Goal: Task Accomplishment & Management: Manage account settings

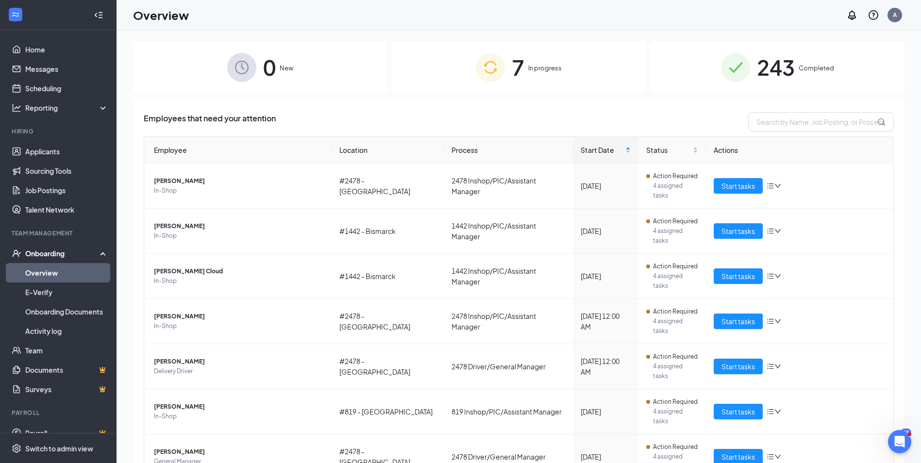
click at [717, 81] on div "243 Completed" at bounding box center [778, 67] width 254 height 51
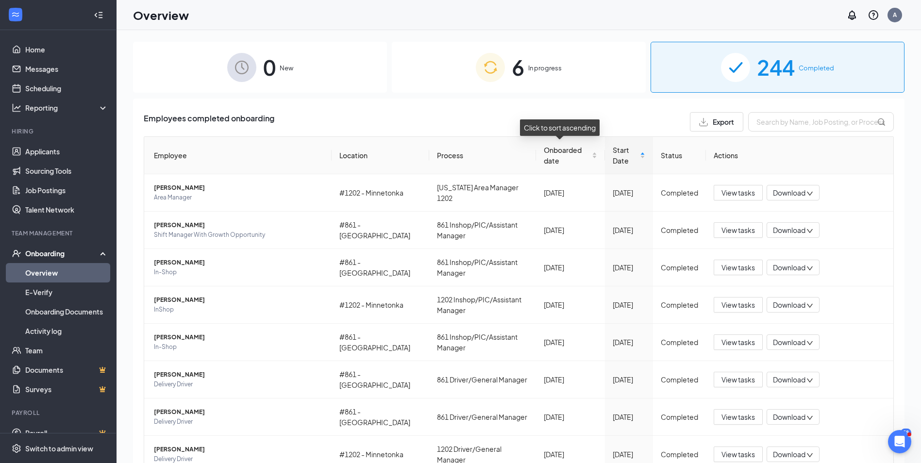
click at [555, 164] on span "Onboarded date" at bounding box center [567, 155] width 46 height 21
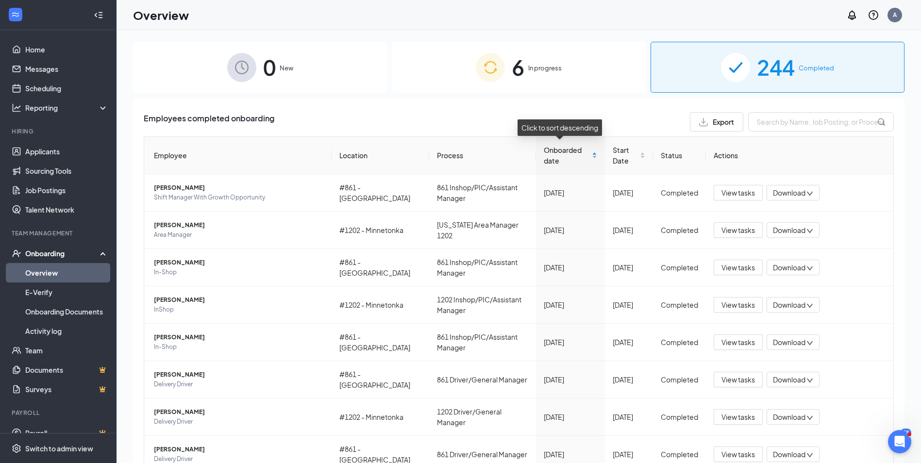
click at [586, 157] on div "Onboarded date" at bounding box center [570, 155] width 53 height 21
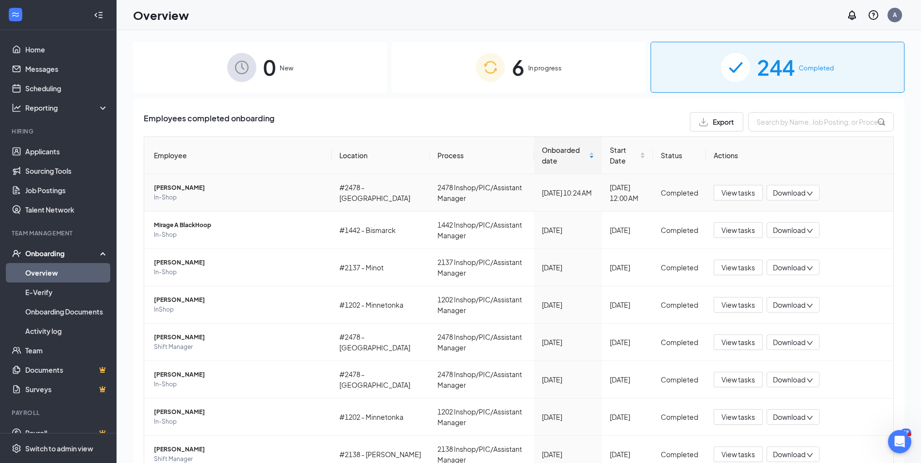
click at [783, 195] on span "Download" at bounding box center [789, 193] width 33 height 10
click at [810, 243] on div "Download files" at bounding box center [799, 258] width 64 height 31
click at [779, 197] on span "Download" at bounding box center [789, 193] width 33 height 10
click at [792, 219] on div "Download summary" at bounding box center [794, 222] width 64 height 31
click at [722, 195] on span "View tasks" at bounding box center [739, 192] width 34 height 11
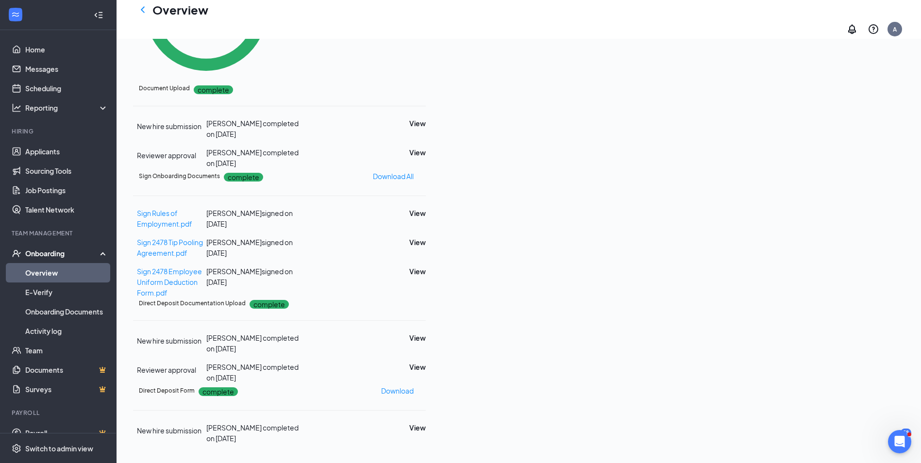
scroll to position [460, 0]
click at [426, 333] on button "View" at bounding box center [417, 338] width 17 height 11
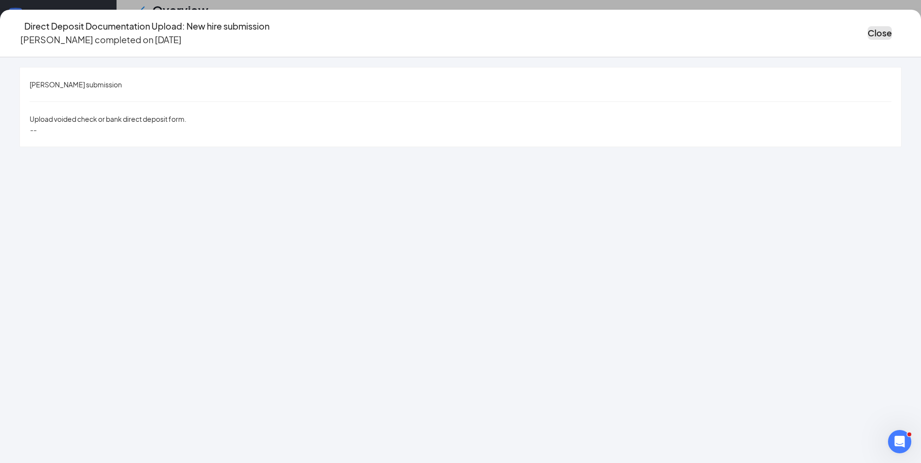
click at [868, 32] on button "Close" at bounding box center [880, 33] width 24 height 14
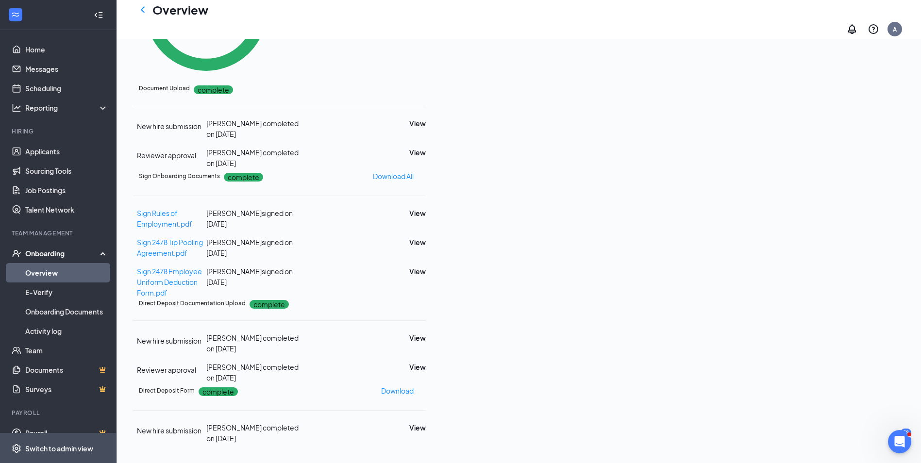
click at [59, 454] on span "Switch to admin view" at bounding box center [66, 449] width 83 height 30
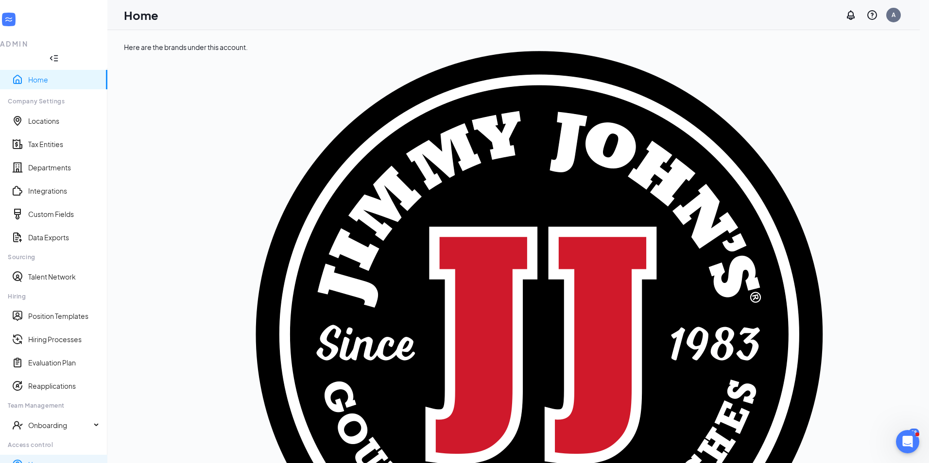
click at [39, 460] on link "Users" at bounding box center [63, 465] width 71 height 10
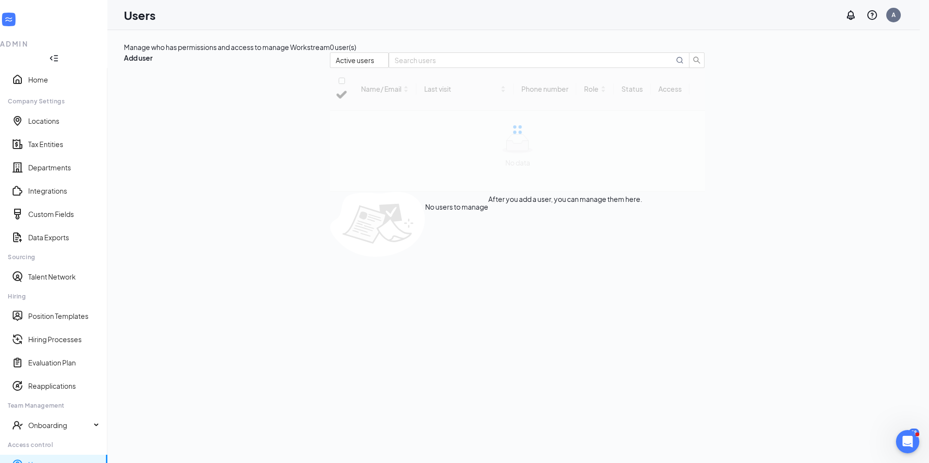
checkbox input "false"
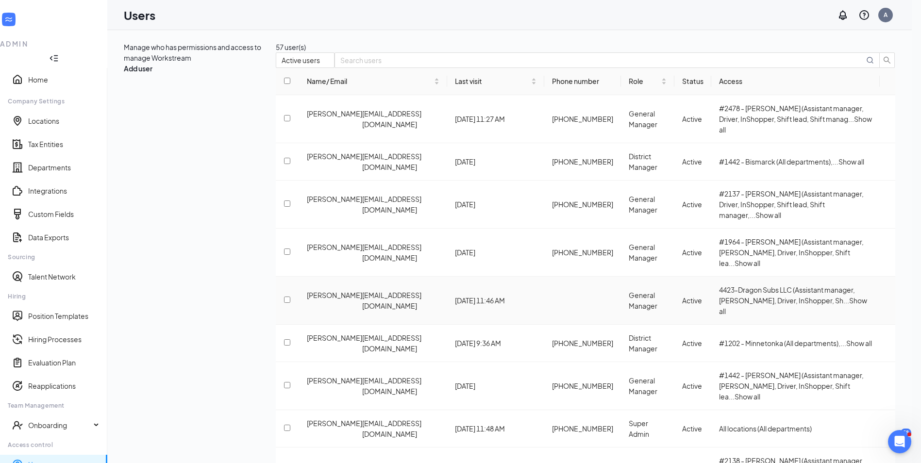
click at [842, 296] on span "Show all" at bounding box center [793, 305] width 148 height 19
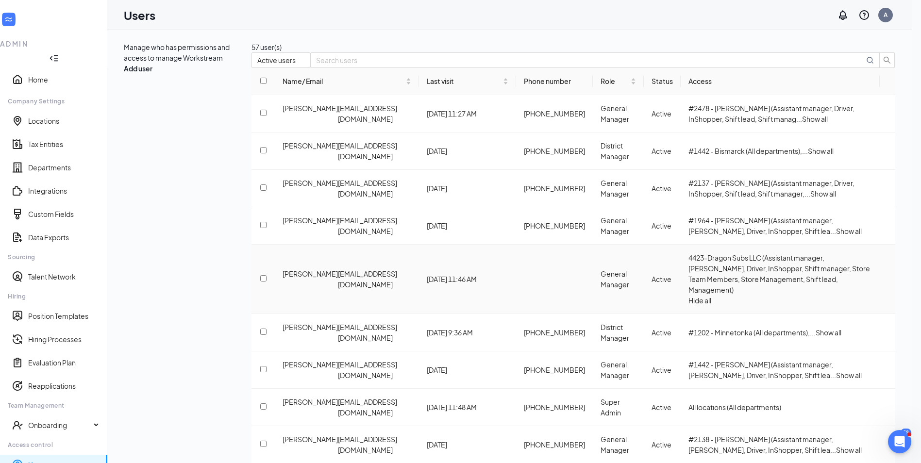
click at [888, 279] on icon "ActionsIcon" at bounding box center [888, 279] width 0 height 0
click at [833, 297] on span "Edit user" at bounding box center [829, 293] width 28 height 9
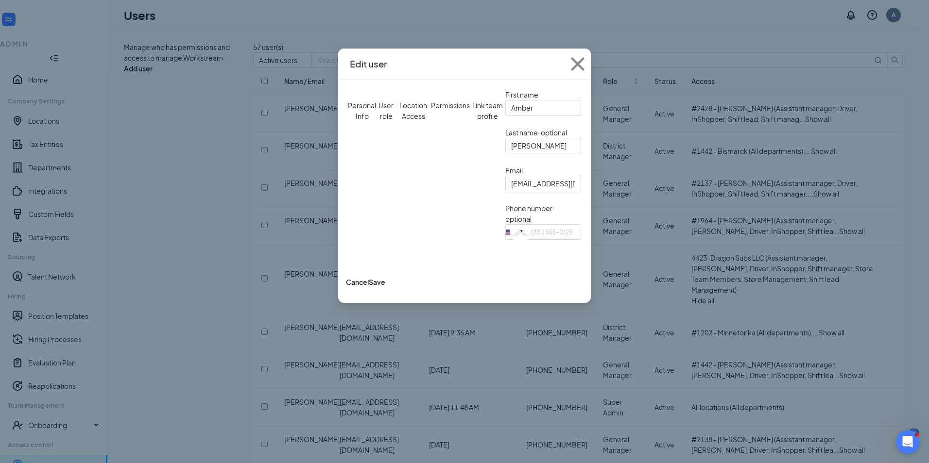
click at [390, 100] on div "User role" at bounding box center [385, 110] width 19 height 21
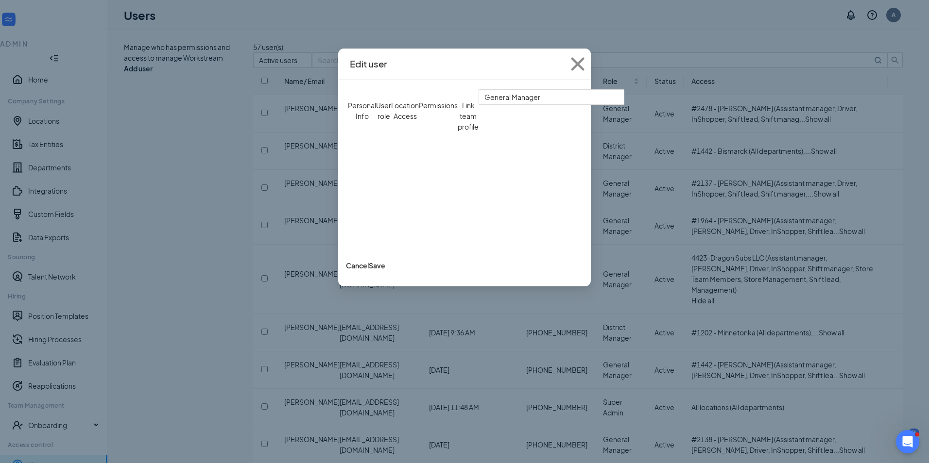
click at [419, 100] on div "Location Access" at bounding box center [405, 116] width 28 height 32
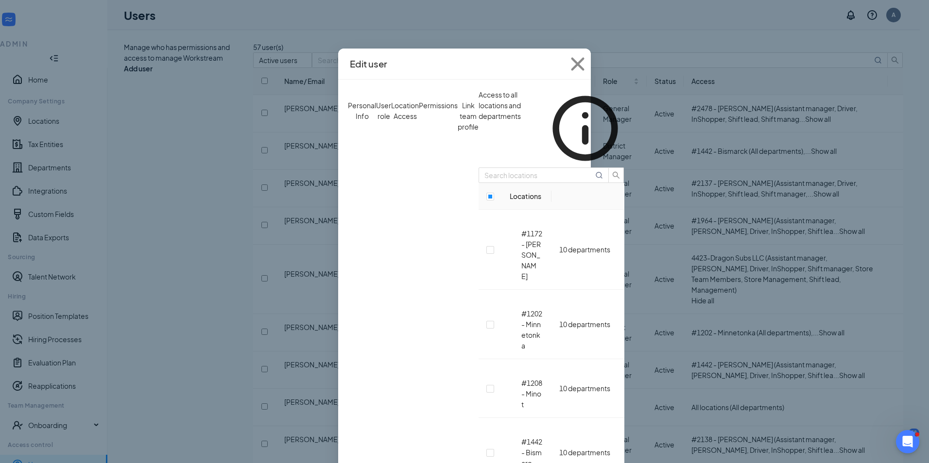
scroll to position [202, 0]
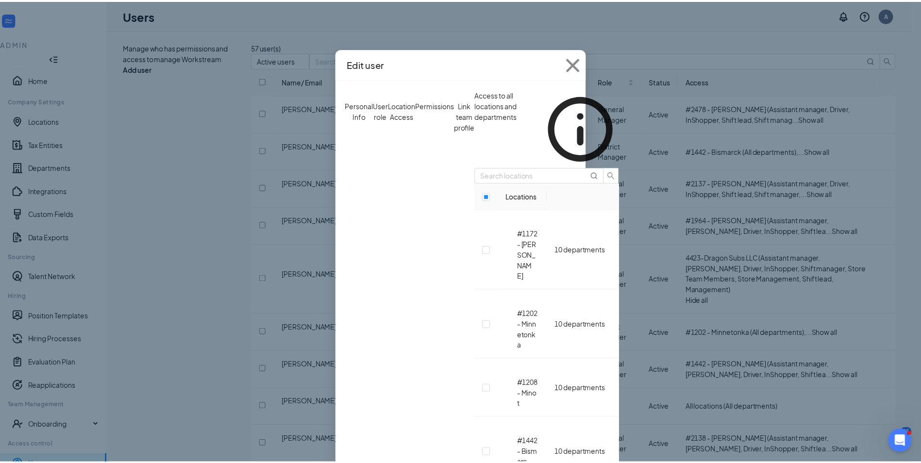
scroll to position [420, 0]
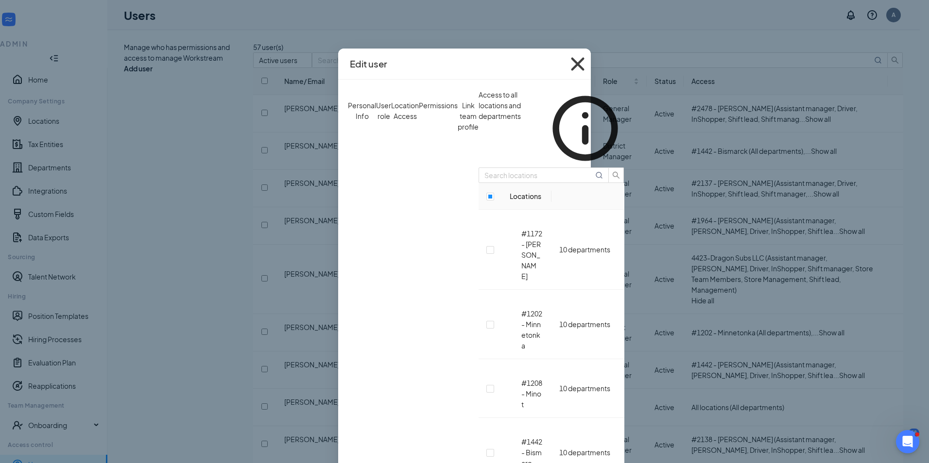
click at [591, 65] on icon "Cross" at bounding box center [577, 64] width 26 height 26
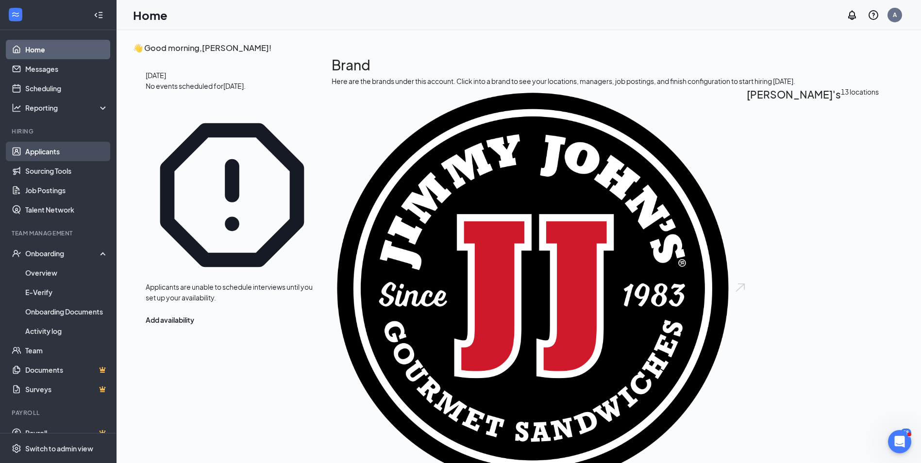
click at [49, 152] on link "Applicants" at bounding box center [66, 151] width 83 height 19
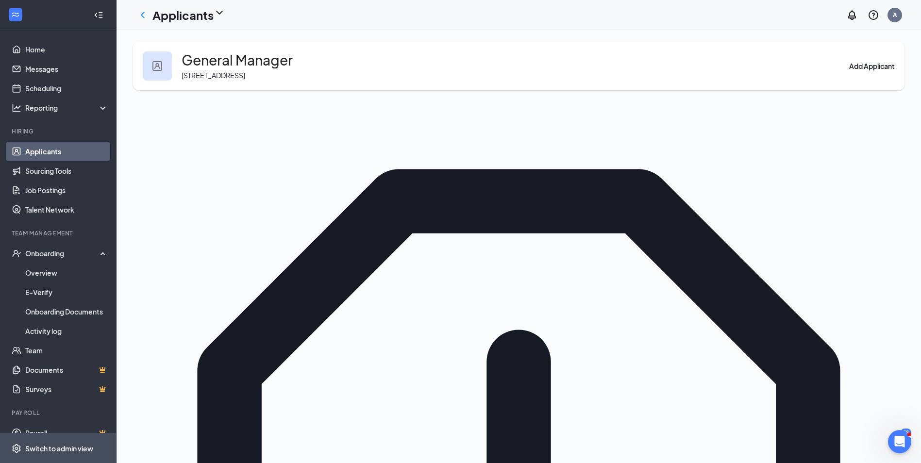
click at [61, 449] on div "Switch to admin view" at bounding box center [59, 449] width 68 height 10
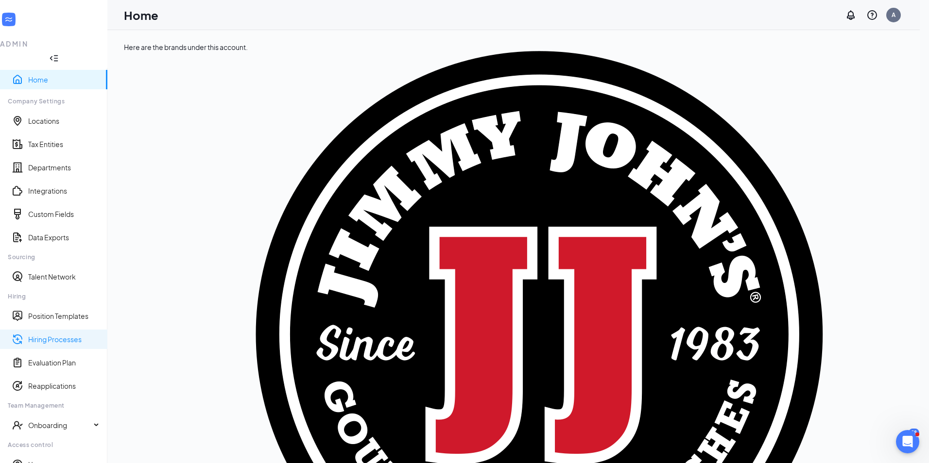
click at [54, 335] on link "Hiring Processes" at bounding box center [63, 340] width 71 height 10
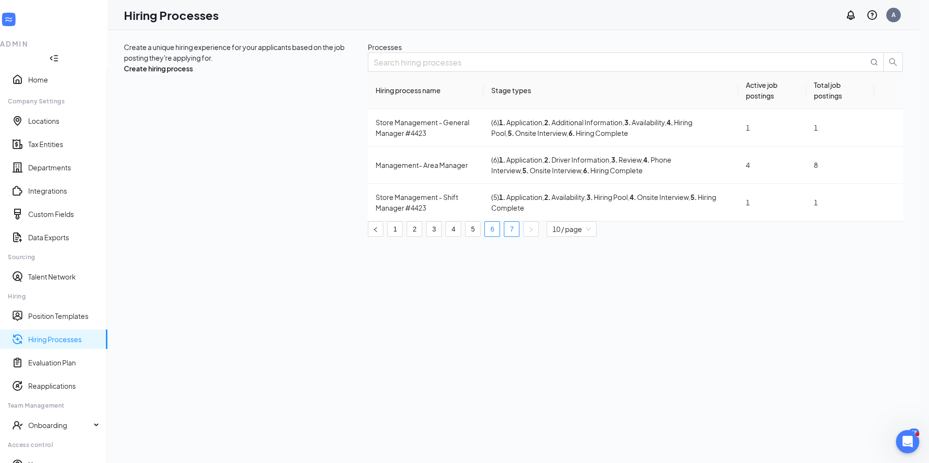
click at [499, 237] on link "6" at bounding box center [492, 229] width 15 height 15
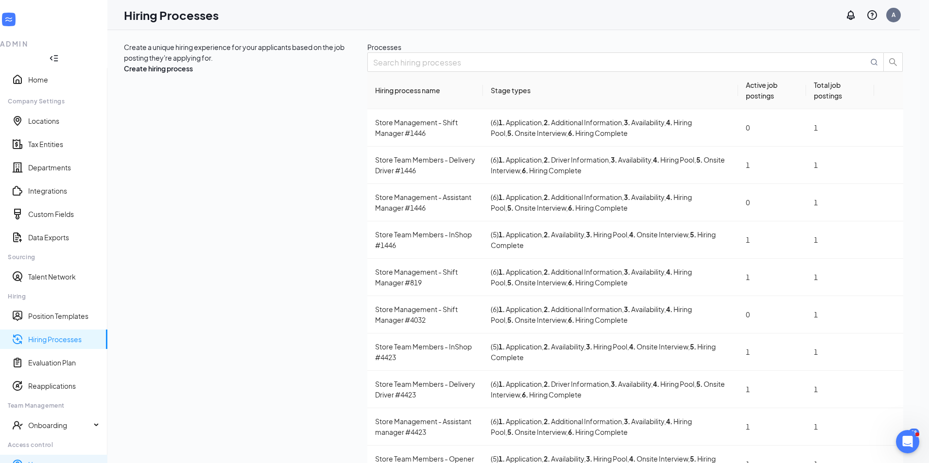
click at [36, 460] on link "Users" at bounding box center [63, 465] width 71 height 10
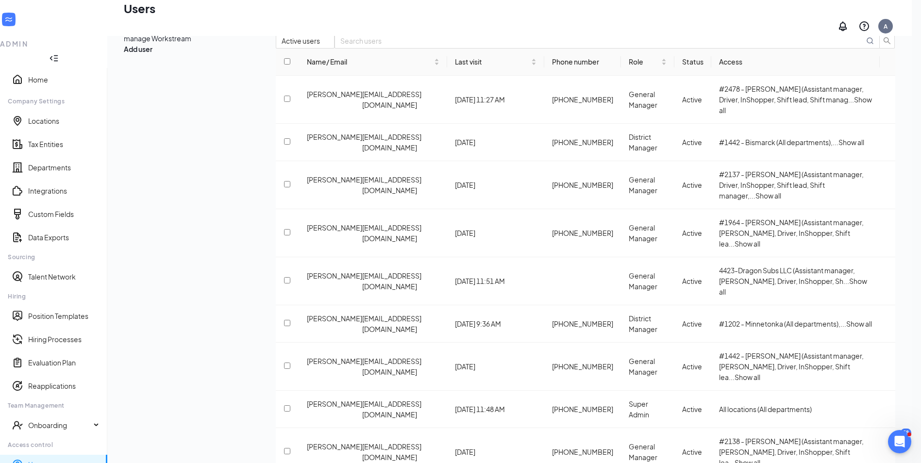
scroll to position [22, 0]
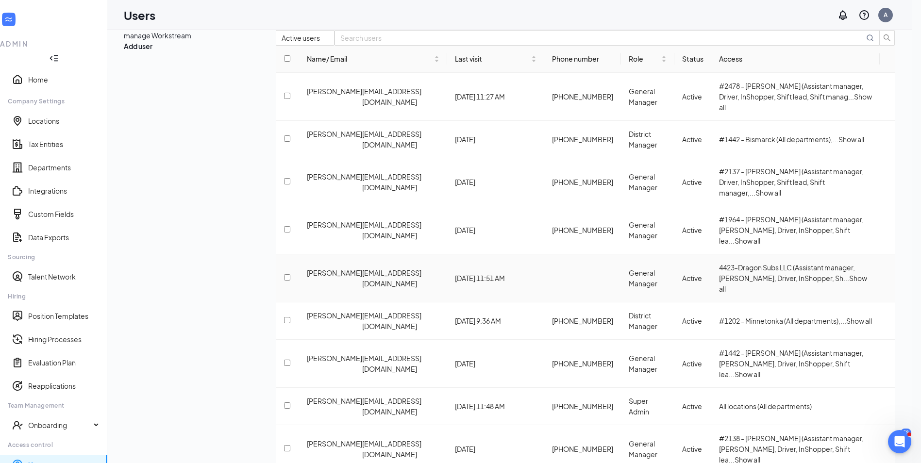
click at [841, 274] on span "Show all" at bounding box center [793, 283] width 148 height 19
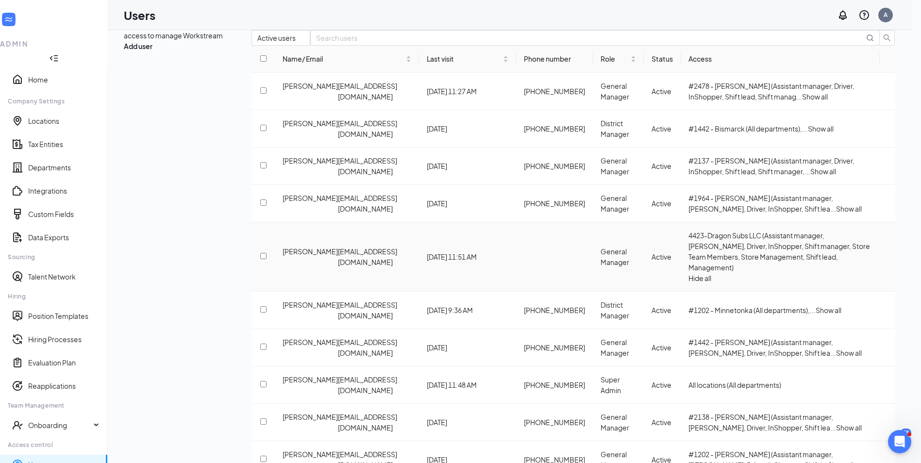
click at [888, 257] on icon "ActionsIcon" at bounding box center [888, 257] width 0 height 0
click at [837, 272] on span "Edit user" at bounding box center [829, 271] width 28 height 9
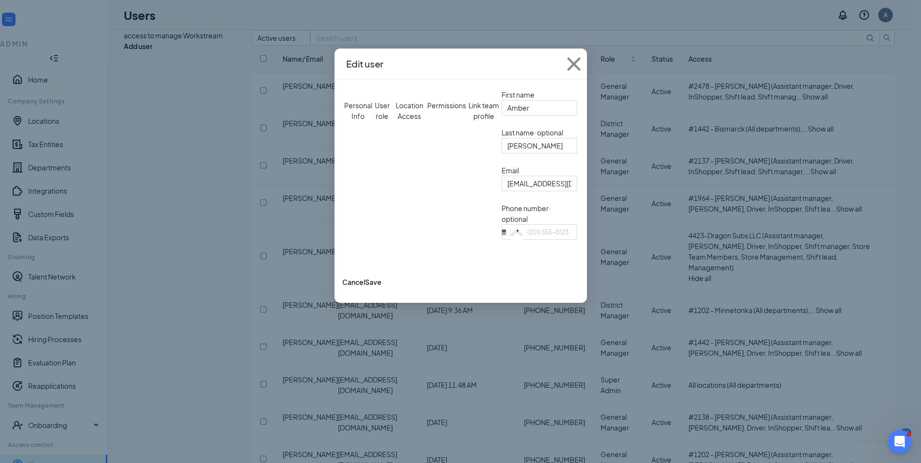
click at [466, 100] on div "Permissions" at bounding box center [446, 110] width 39 height 21
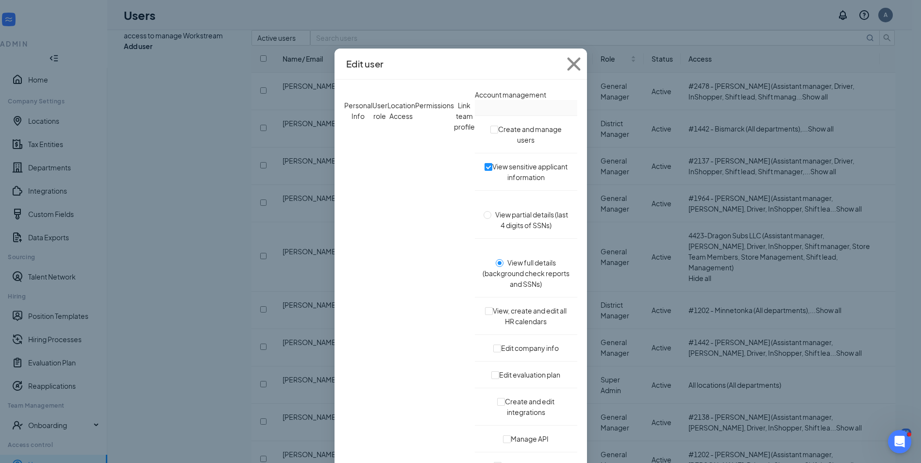
click at [432, 74] on div "Edit user" at bounding box center [461, 64] width 253 height 31
click at [375, 100] on div "User role" at bounding box center [380, 116] width 15 height 32
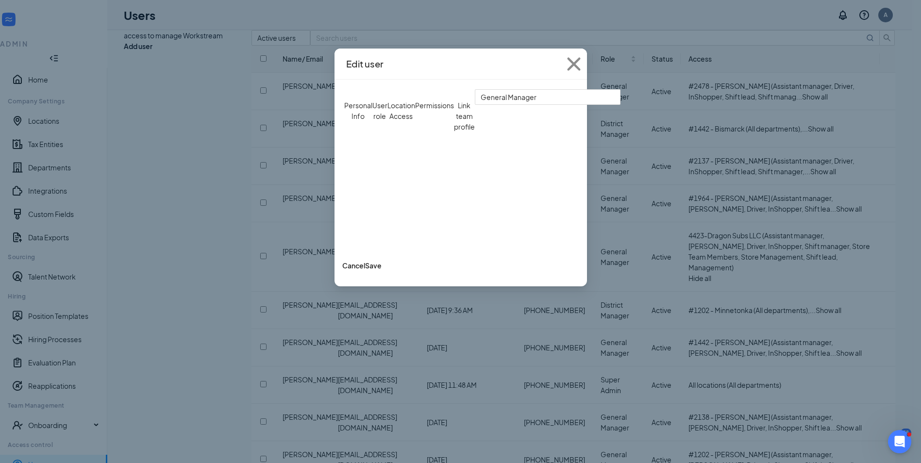
click at [415, 100] on div "Location Access" at bounding box center [402, 116] width 28 height 32
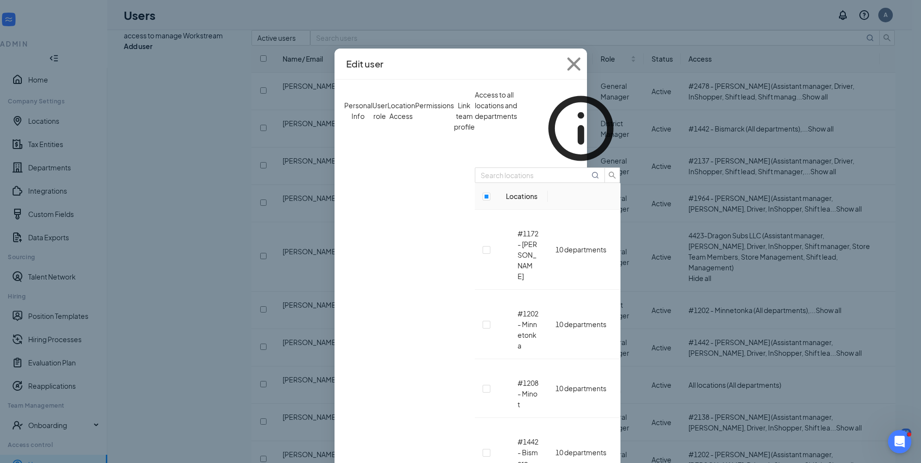
scroll to position [202, 0]
checkbox input "false"
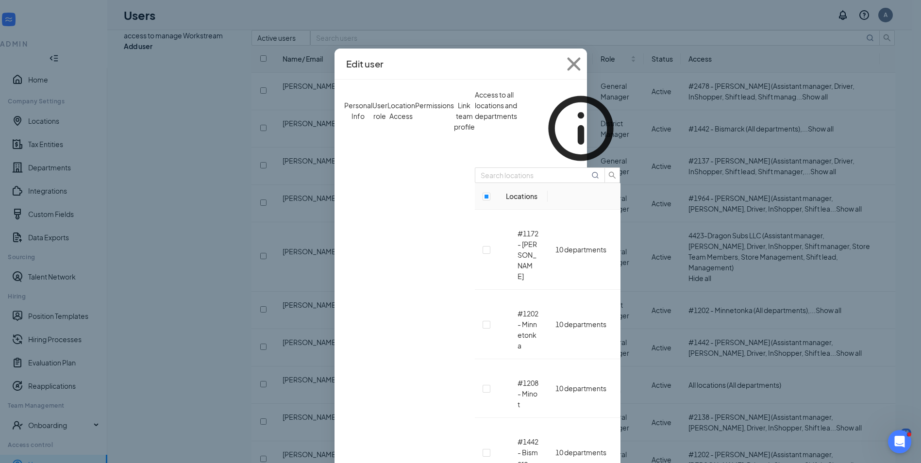
scroll to position [420, 0]
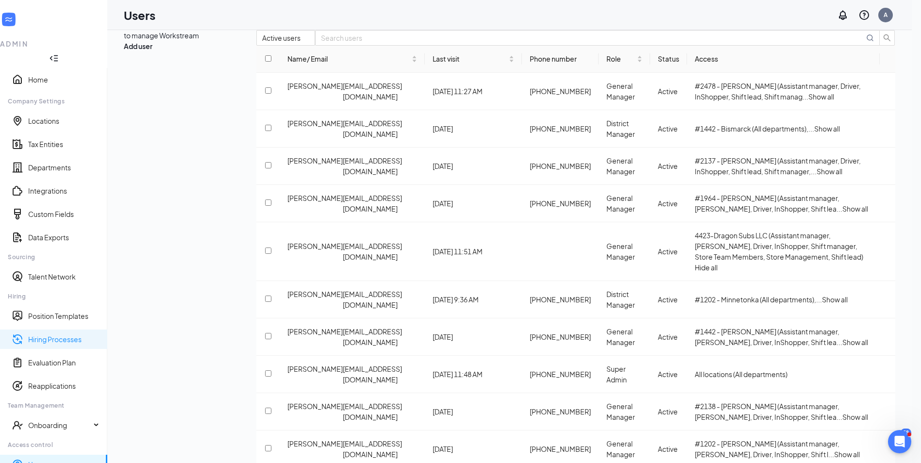
click at [43, 335] on link "Hiring Processes" at bounding box center [63, 340] width 71 height 10
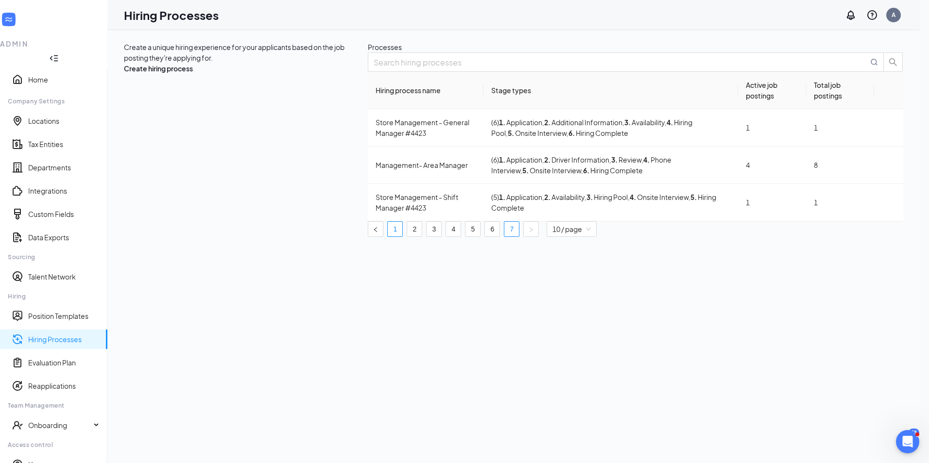
click at [402, 237] on link "1" at bounding box center [395, 229] width 15 height 15
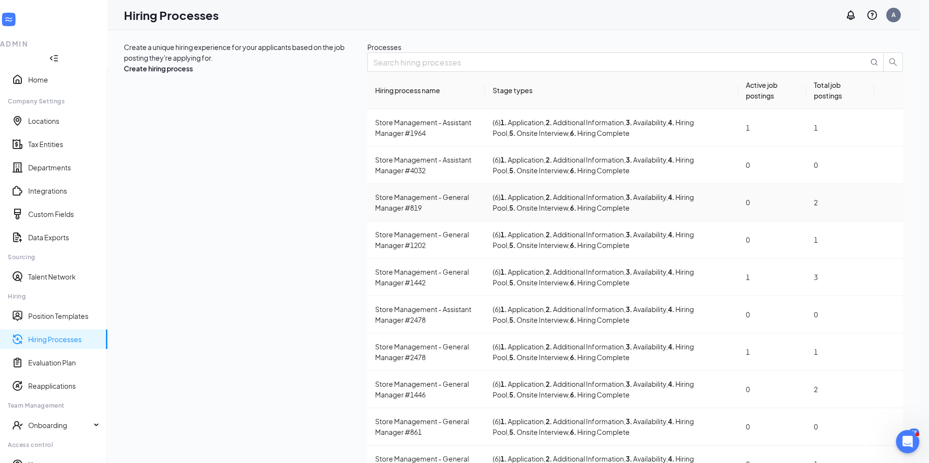
click at [888, 203] on icon "Ellipses" at bounding box center [888, 203] width 0 height 0
click at [817, 235] on span "Edit" at bounding box center [842, 229] width 87 height 11
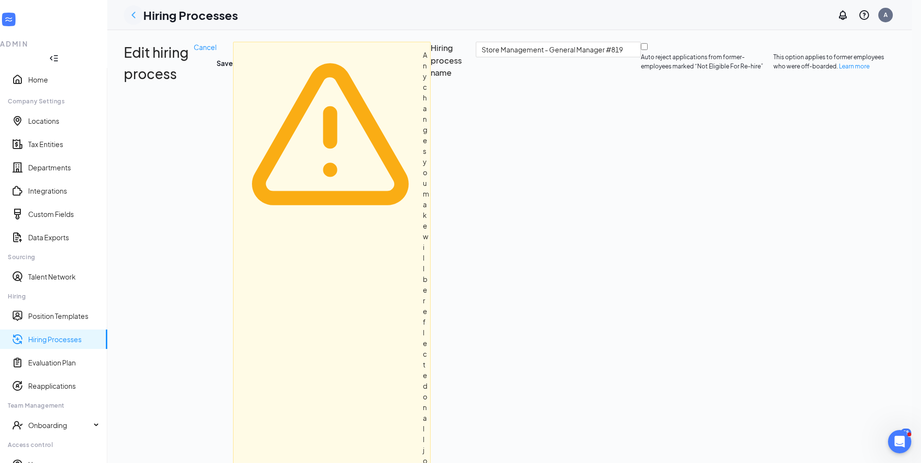
click at [139, 14] on icon "ChevronLeft" at bounding box center [134, 15] width 12 height 12
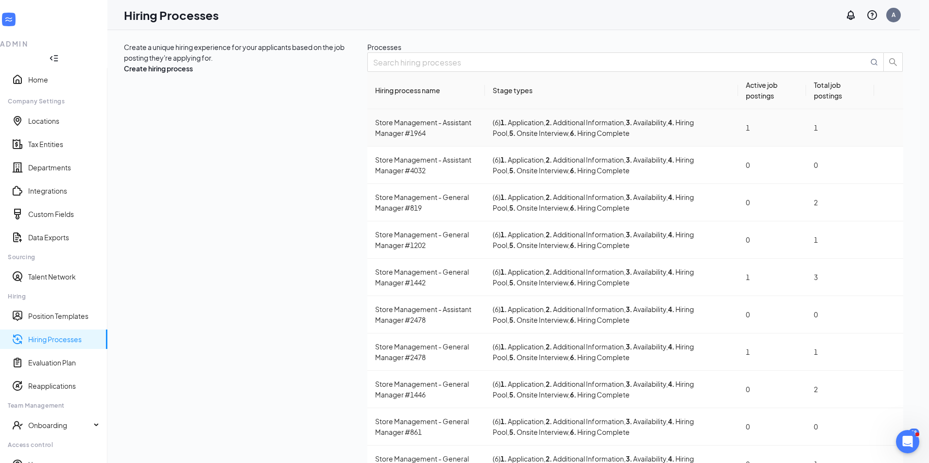
click at [888, 128] on icon "Ellipses" at bounding box center [888, 128] width 0 height 0
click at [662, 72] on div at bounding box center [635, 61] width 536 height 19
click at [64, 311] on link "Position Templates" at bounding box center [63, 316] width 71 height 10
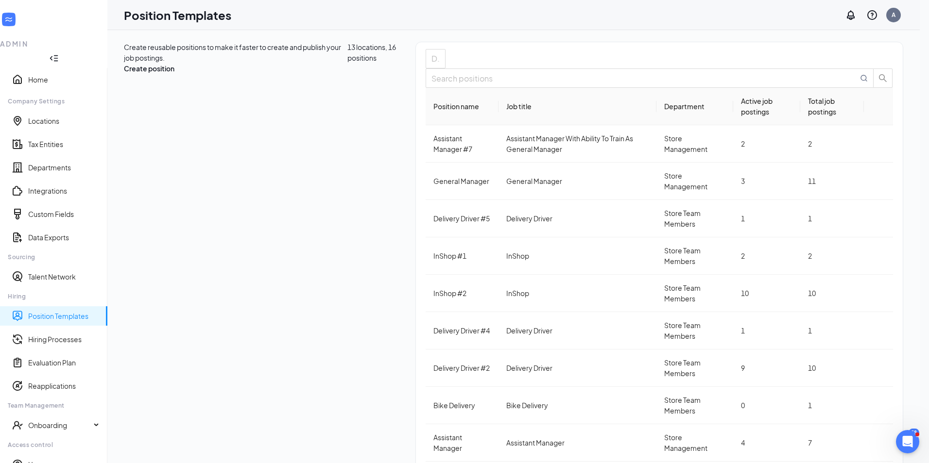
click at [68, 311] on link "Position Templates" at bounding box center [63, 316] width 71 height 10
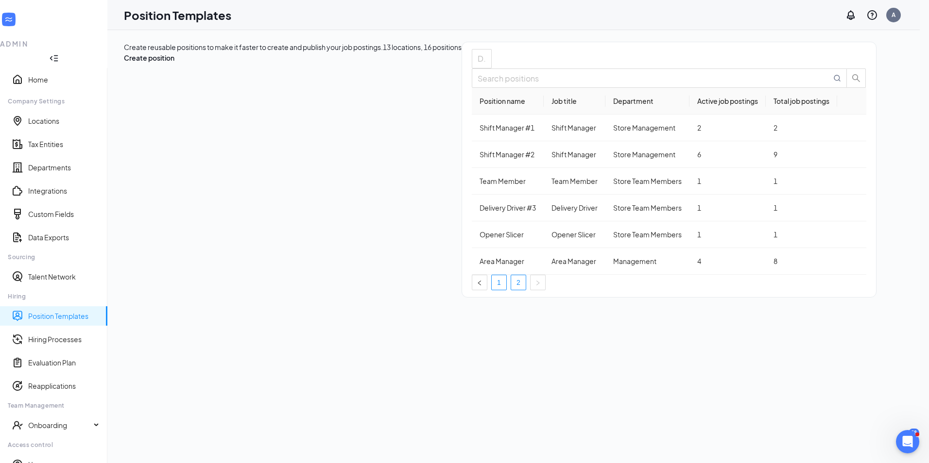
click at [506, 290] on link "1" at bounding box center [499, 282] width 15 height 15
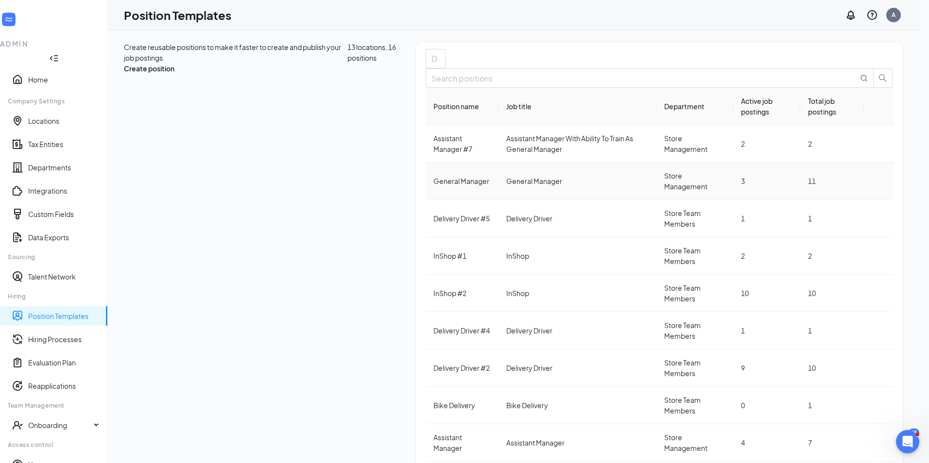
click at [878, 181] on icon "Ellipses" at bounding box center [878, 181] width 0 height 0
click at [805, 214] on span "Edit" at bounding box center [805, 209] width 13 height 9
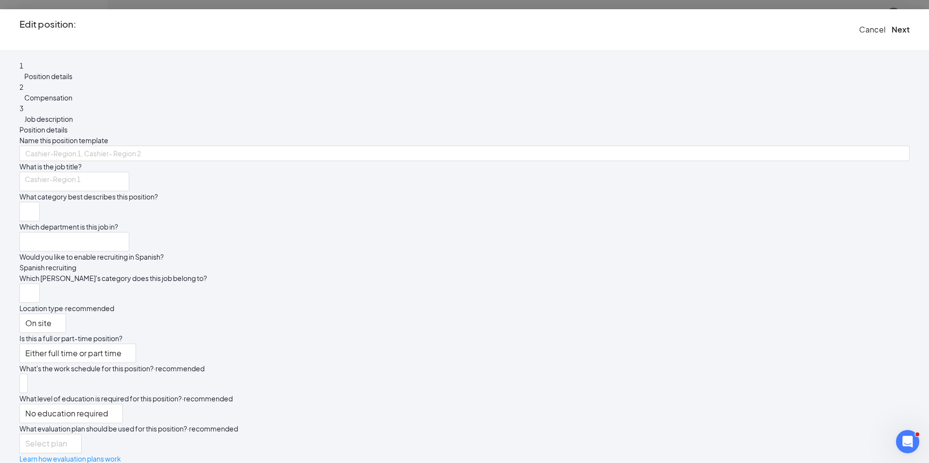
type input "General Manager"
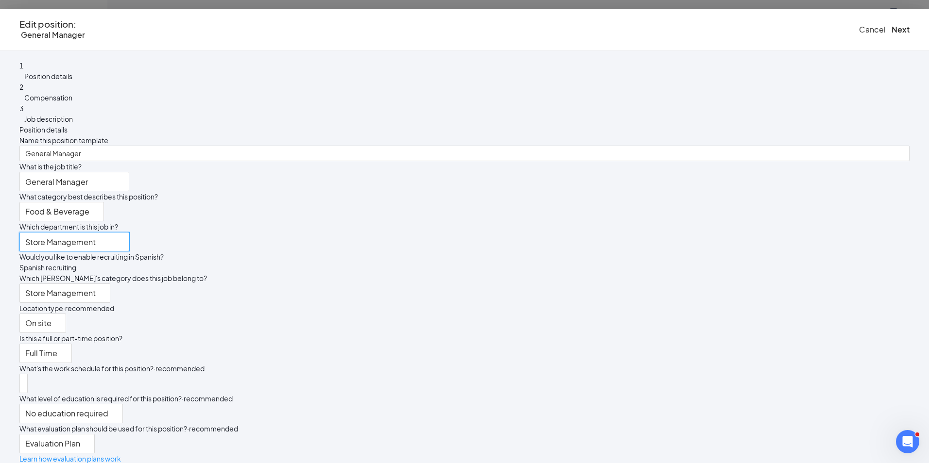
click at [129, 252] on input "Store Management" at bounding box center [74, 241] width 110 height 19
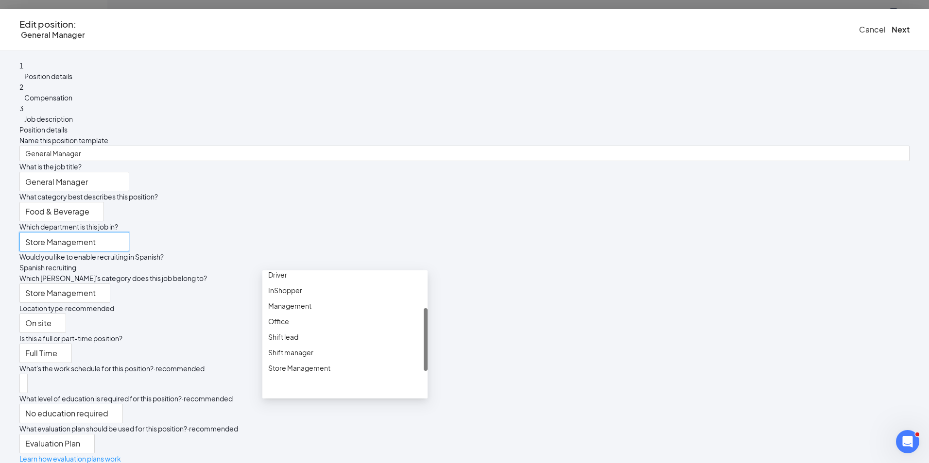
scroll to position [71, 0]
drag, startPoint x: 425, startPoint y: 298, endPoint x: 426, endPoint y: 334, distance: 36.0
click at [426, 334] on div at bounding box center [426, 339] width 4 height 63
click at [295, 313] on div "Management" at bounding box center [344, 308] width 153 height 11
type input "Management"
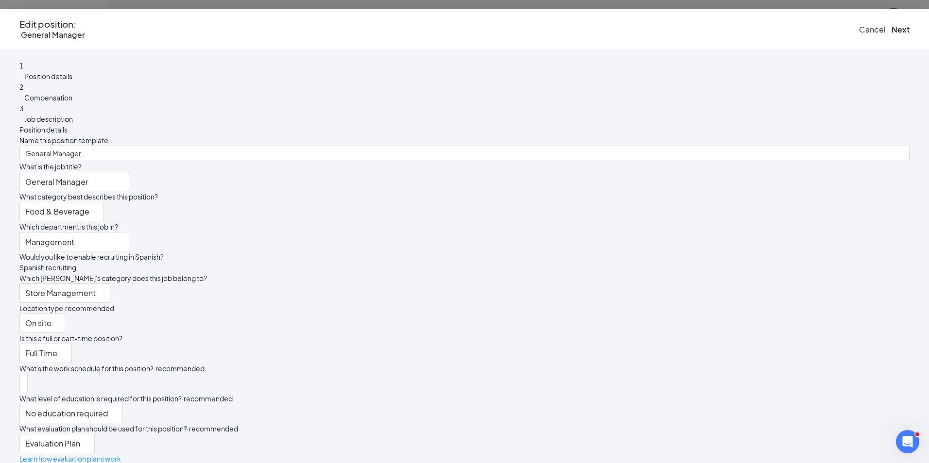
click at [576, 262] on div "Would you like to enable recruiting in Spanish?" at bounding box center [464, 257] width 890 height 11
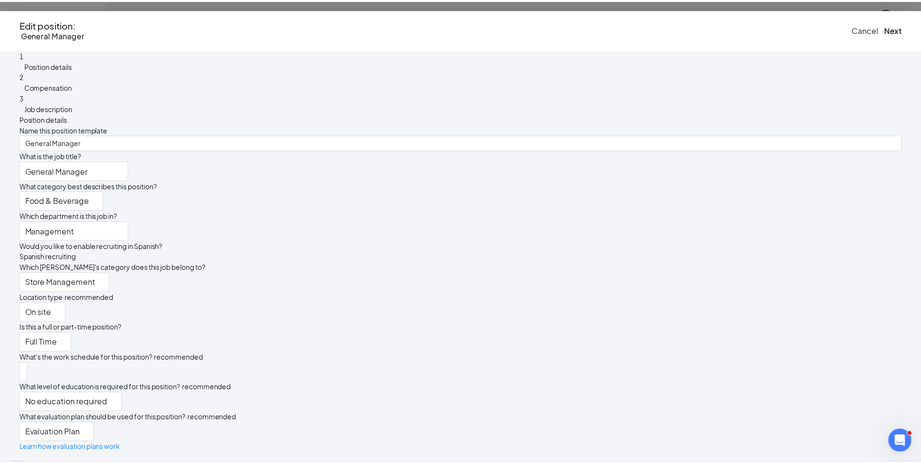
scroll to position [0, 0]
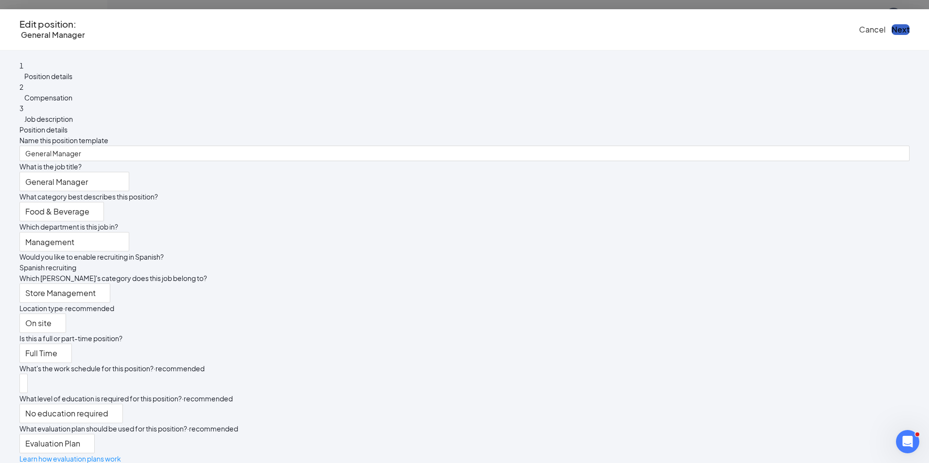
click at [891, 26] on button "Next" at bounding box center [900, 29] width 18 height 11
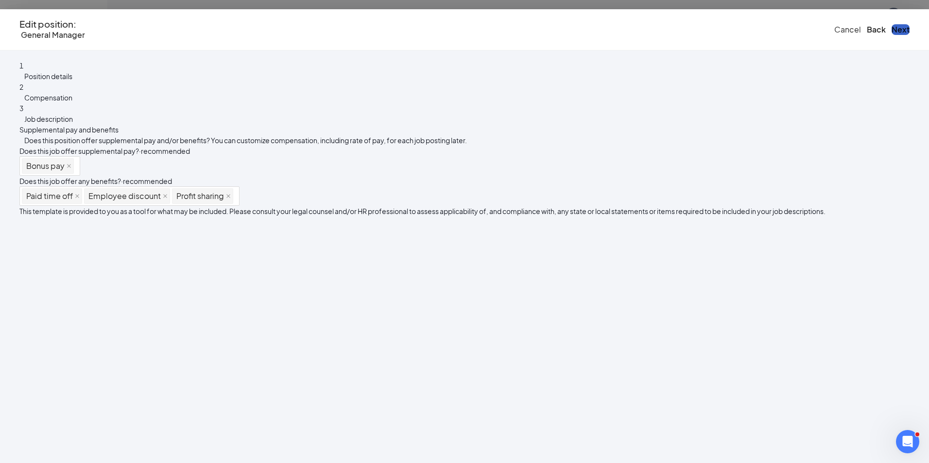
click at [891, 32] on button "Next" at bounding box center [900, 29] width 18 height 11
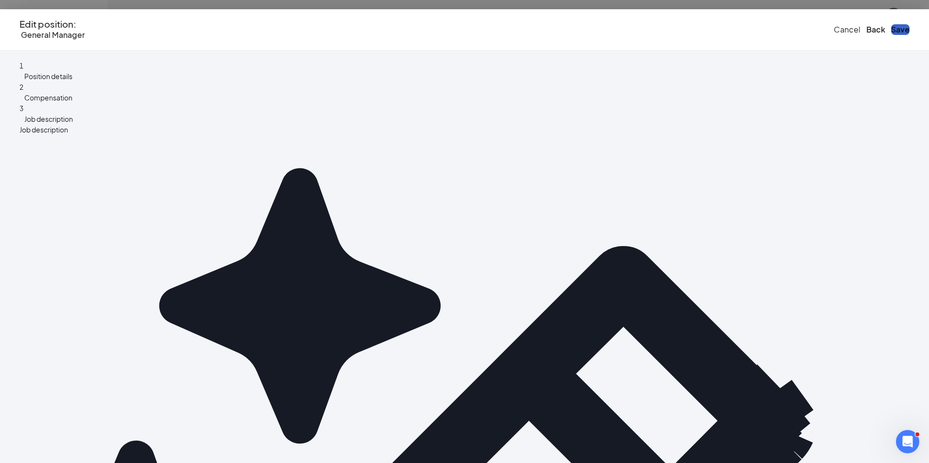
click at [891, 24] on button "Save" at bounding box center [900, 29] width 18 height 11
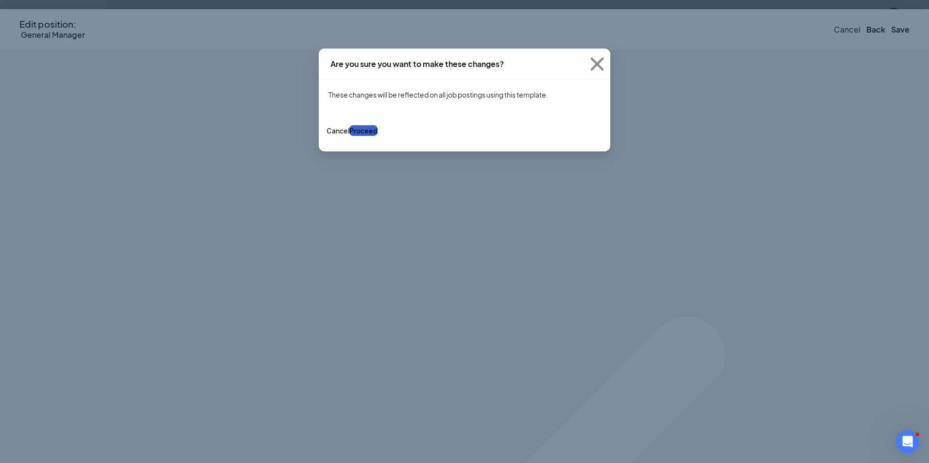
click at [377, 136] on button "Proceed" at bounding box center [363, 130] width 28 height 11
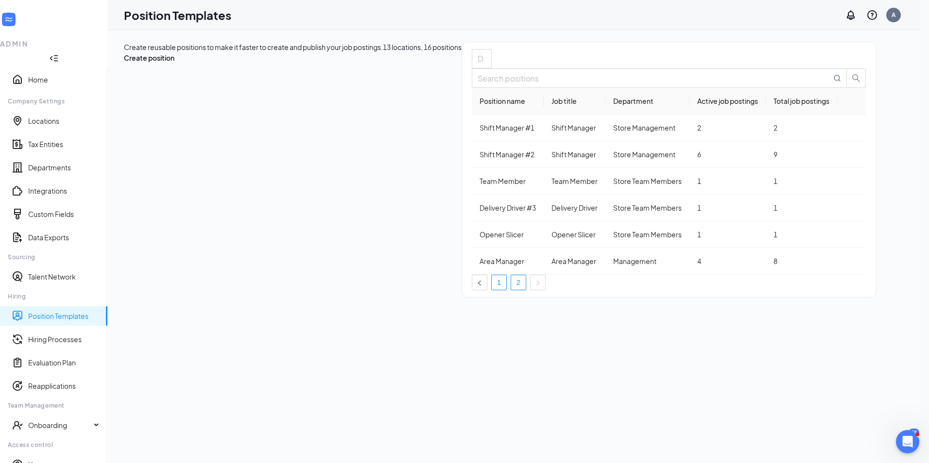
click at [506, 290] on link "1" at bounding box center [499, 282] width 15 height 15
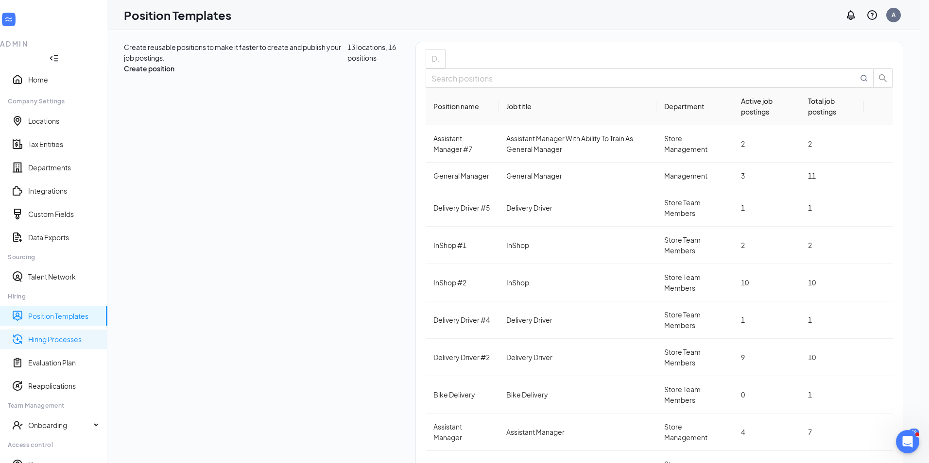
click at [33, 335] on link "Hiring Processes" at bounding box center [63, 340] width 71 height 10
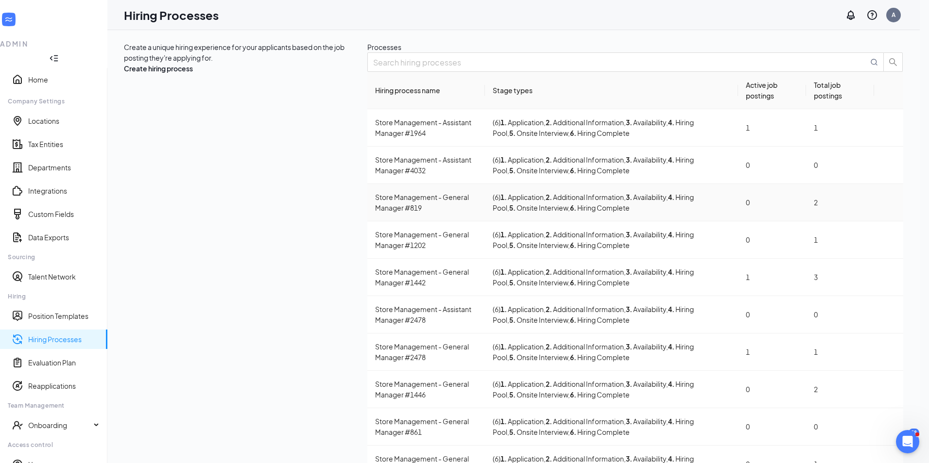
click at [375, 213] on div "Store Management - General Manager #819" at bounding box center [426, 202] width 102 height 21
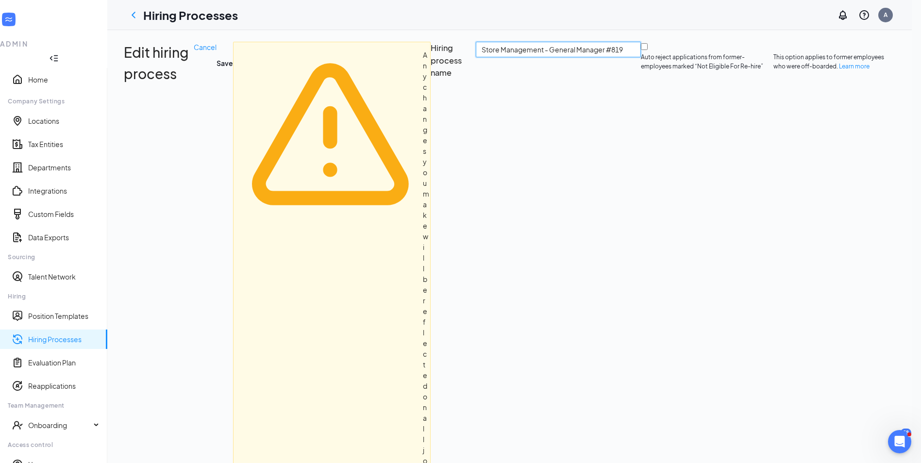
click at [476, 57] on input "Store Management - General Manager #819" at bounding box center [558, 50] width 165 height 16
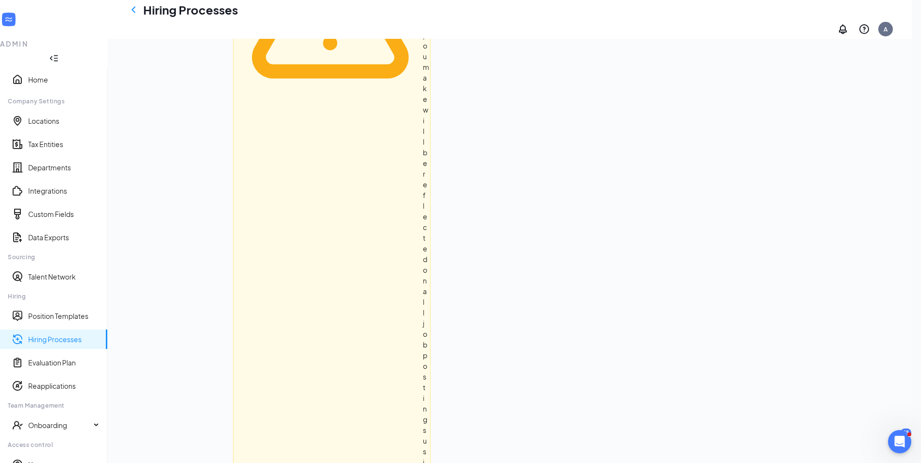
scroll to position [133, 0]
click at [137, 16] on icon "ChevronLeft" at bounding box center [134, 10] width 12 height 12
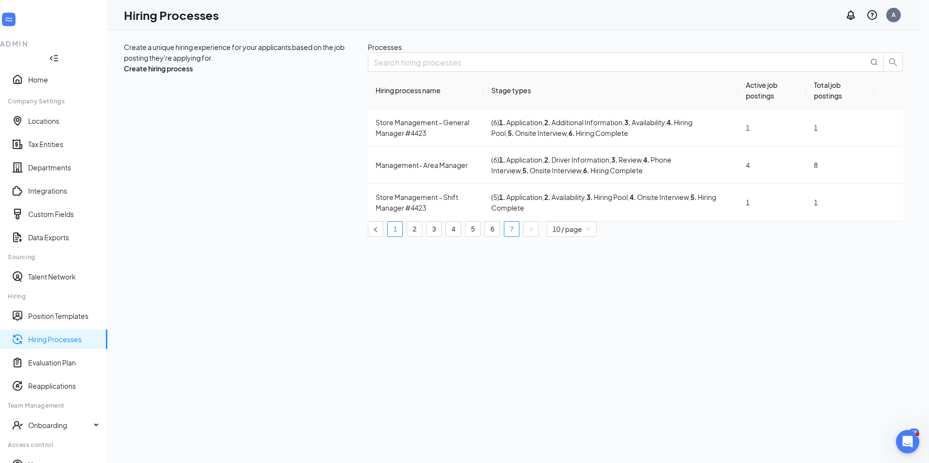
click at [402, 237] on link "1" at bounding box center [395, 229] width 15 height 15
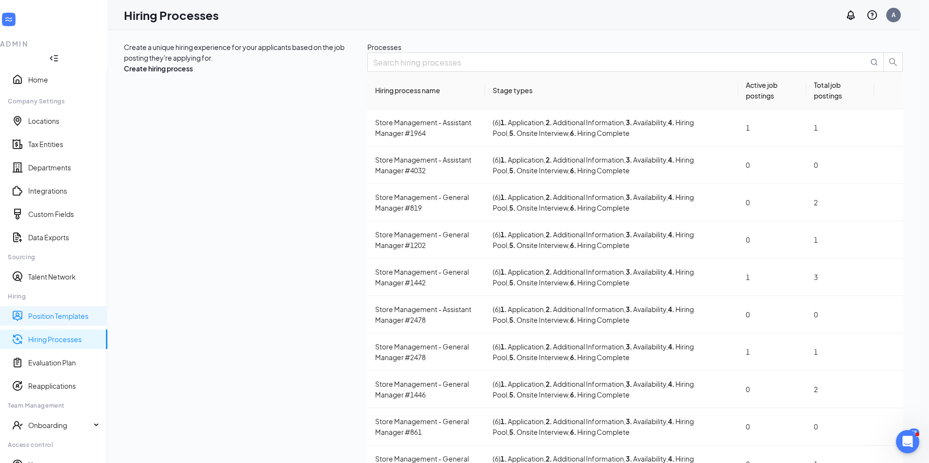
click at [62, 311] on link "Position Templates" at bounding box center [63, 316] width 71 height 10
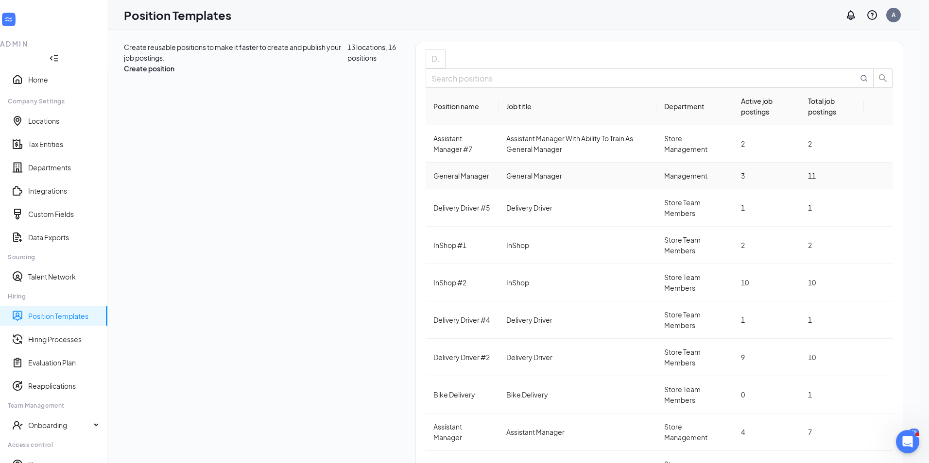
click at [878, 176] on icon "Ellipses" at bounding box center [878, 176] width 0 height 0
click at [919, 187] on div "Create reusable positions to make it faster to create and publish your job post…" at bounding box center [513, 276] width 812 height 493
click at [61, 335] on link "Hiring Processes" at bounding box center [63, 340] width 71 height 10
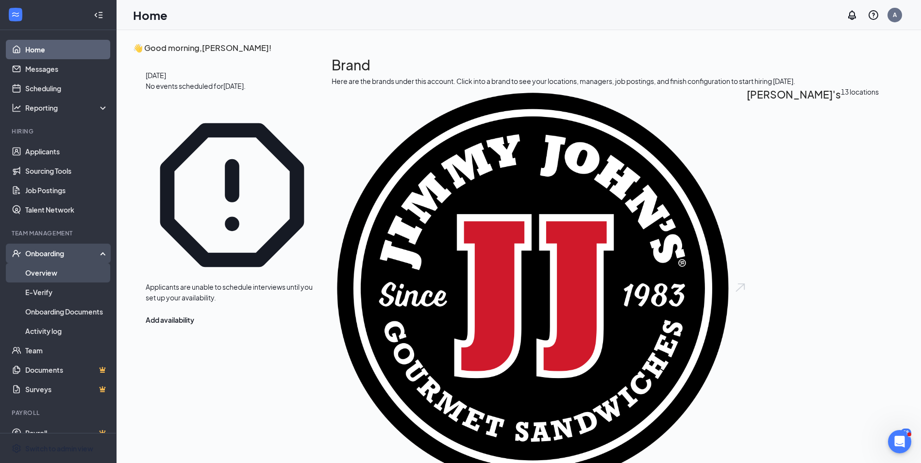
click at [47, 272] on link "Overview" at bounding box center [66, 272] width 83 height 19
